Goal: Find specific page/section: Find specific page/section

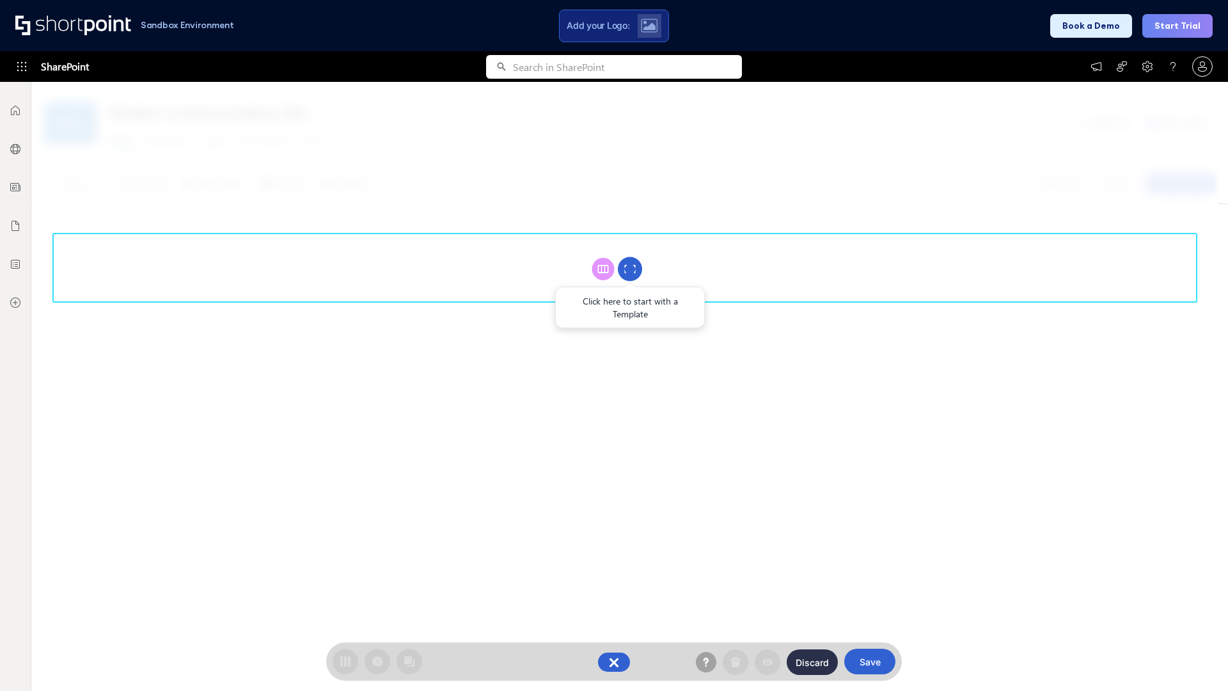
click at [630, 269] on circle at bounding box center [630, 269] width 24 height 24
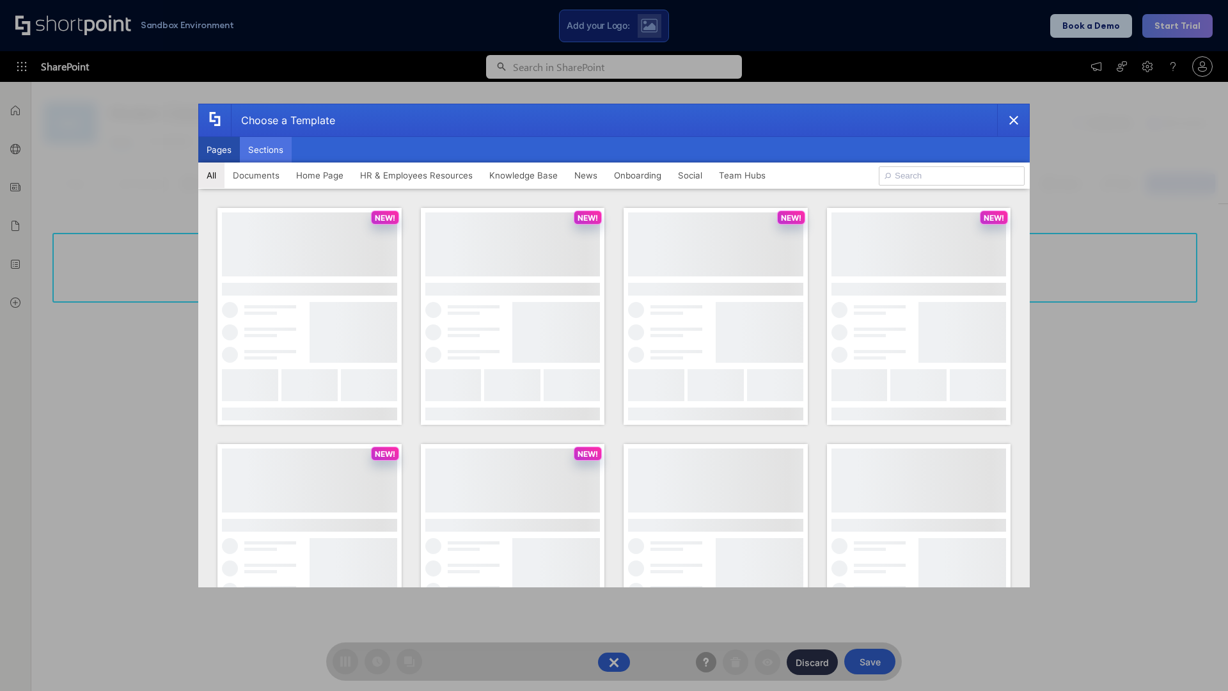
click at [265, 150] on button "Sections" at bounding box center [266, 150] width 52 height 26
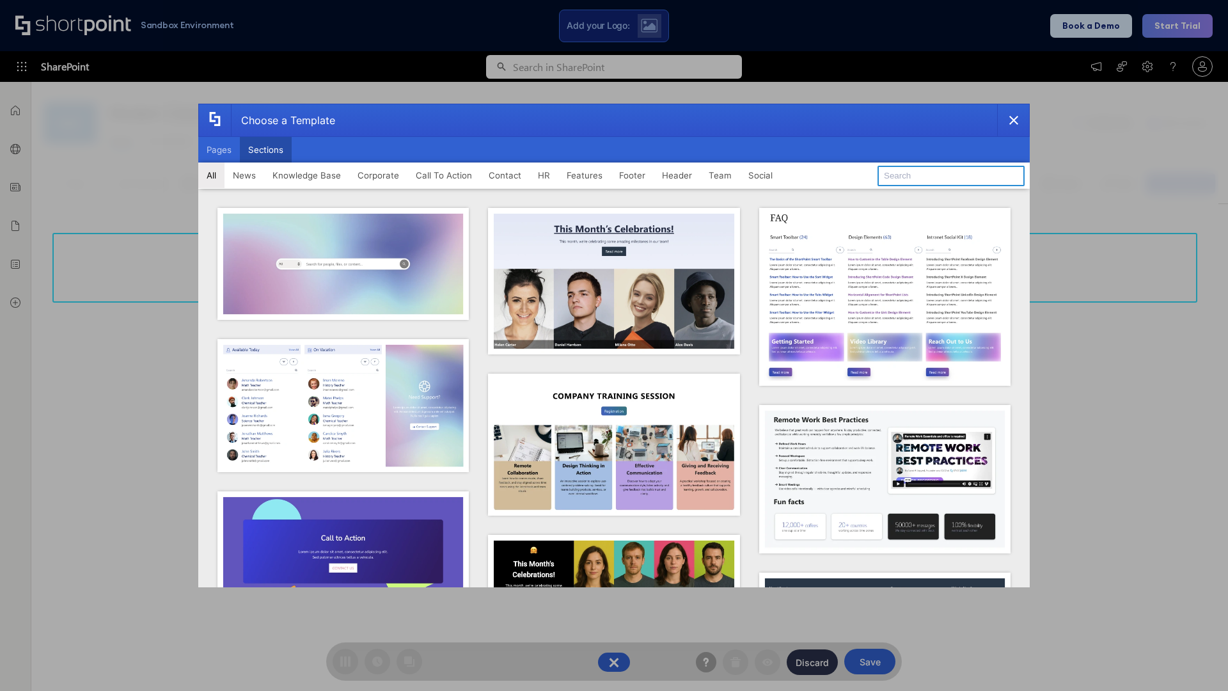
type input "Social Intranet"
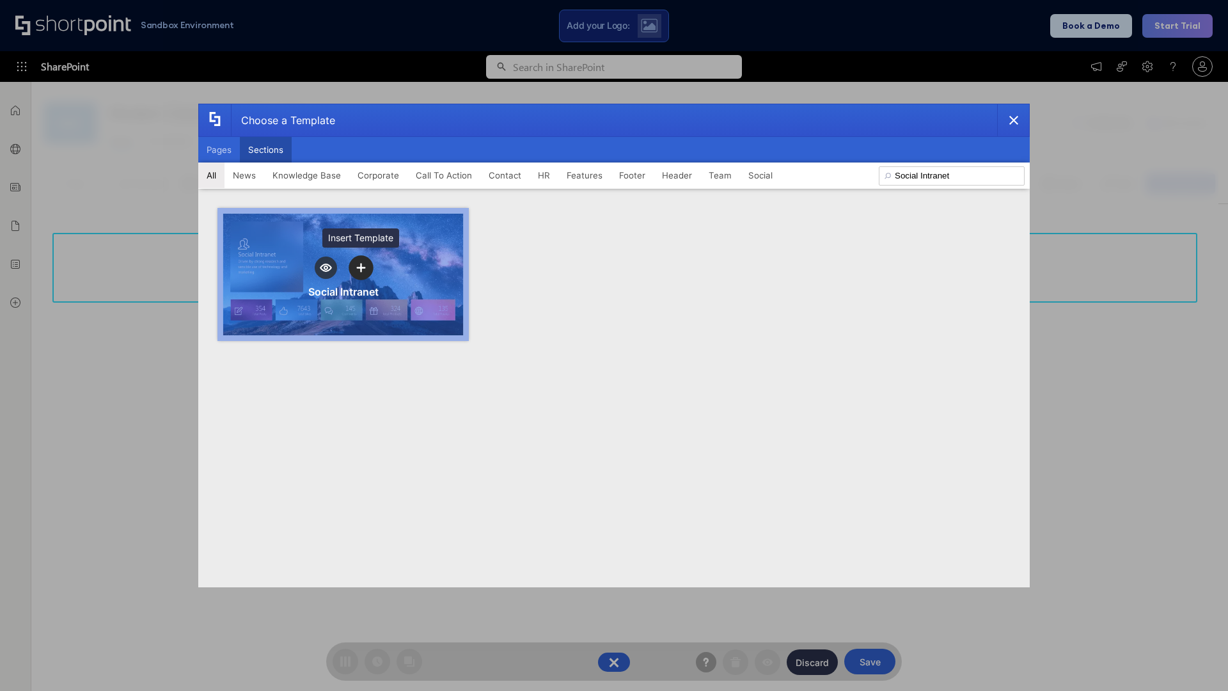
click at [361, 267] on icon "template selector" at bounding box center [360, 267] width 9 height 9
